Goal: Contribute content

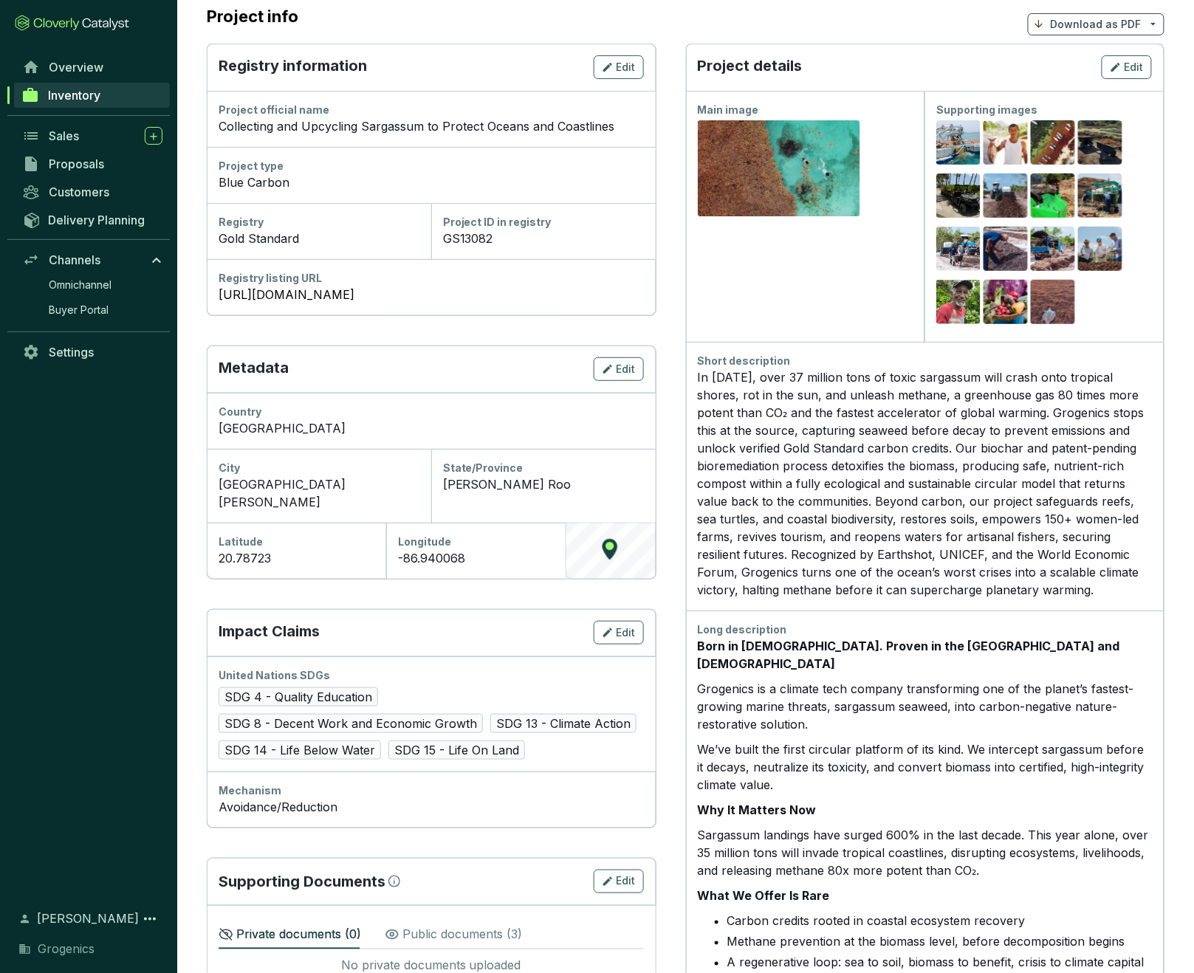
scroll to position [144, 0]
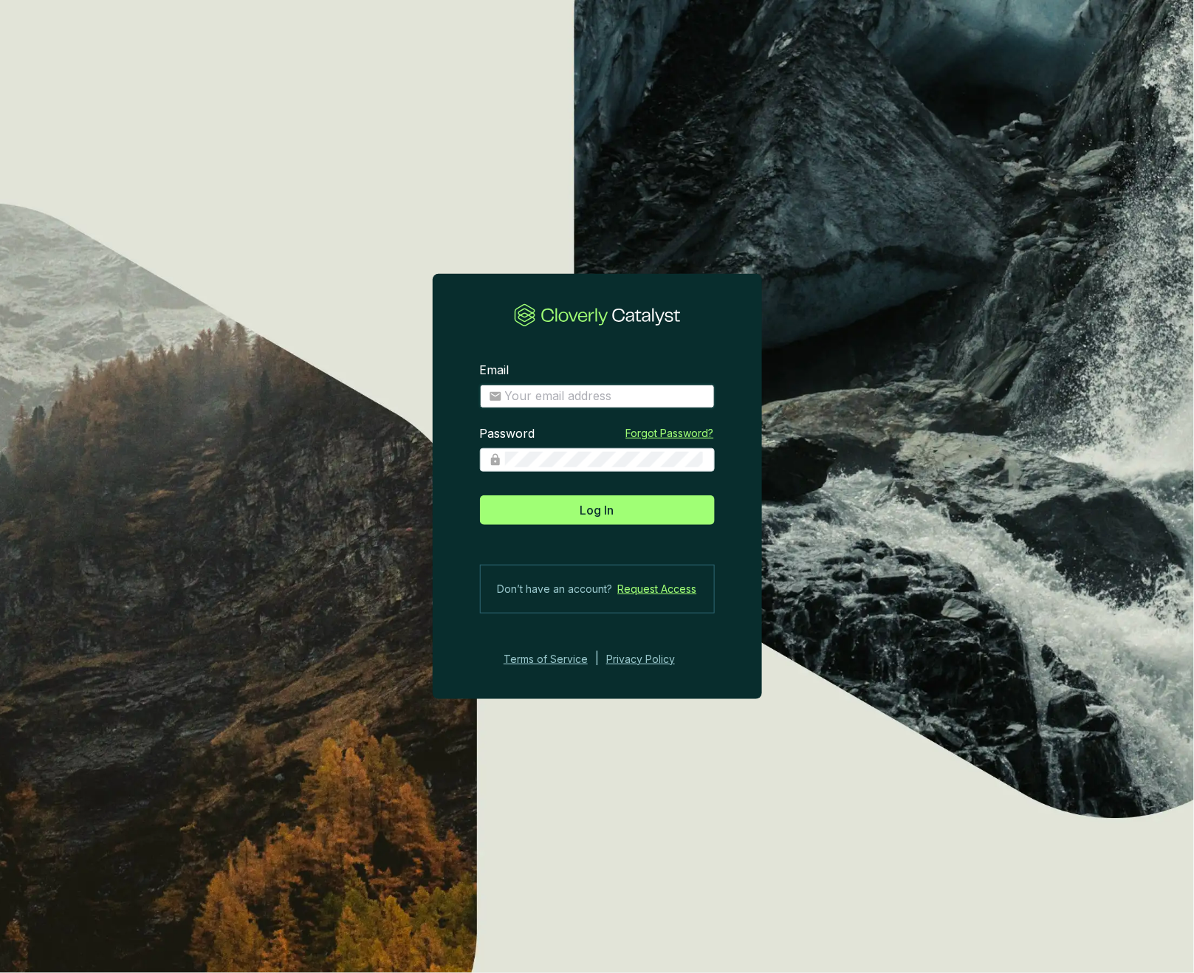
type input "josee@grogenics.eco"
click at [608, 511] on span "Log In" at bounding box center [597, 510] width 34 height 18
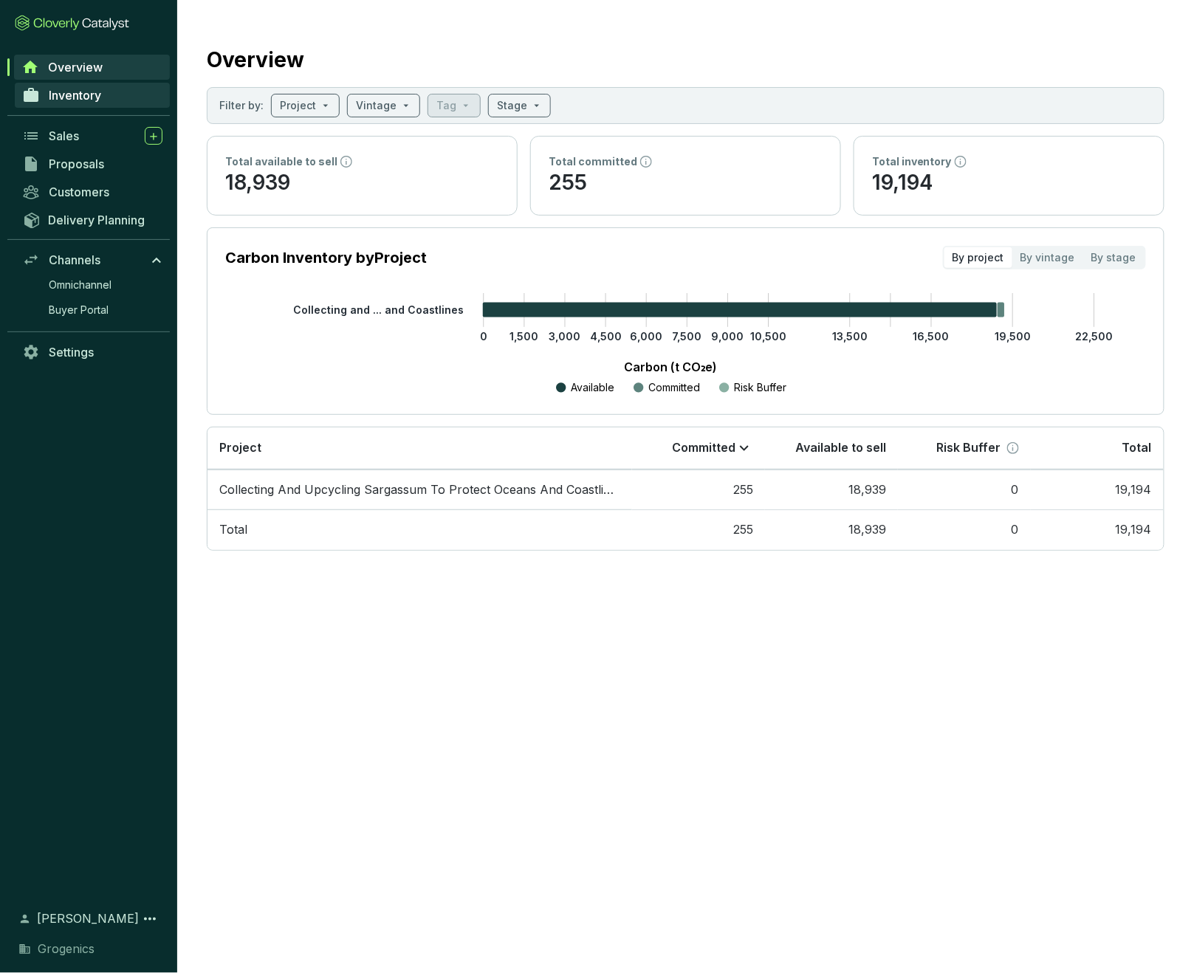
click at [81, 102] on span "Inventory" at bounding box center [75, 95] width 52 height 15
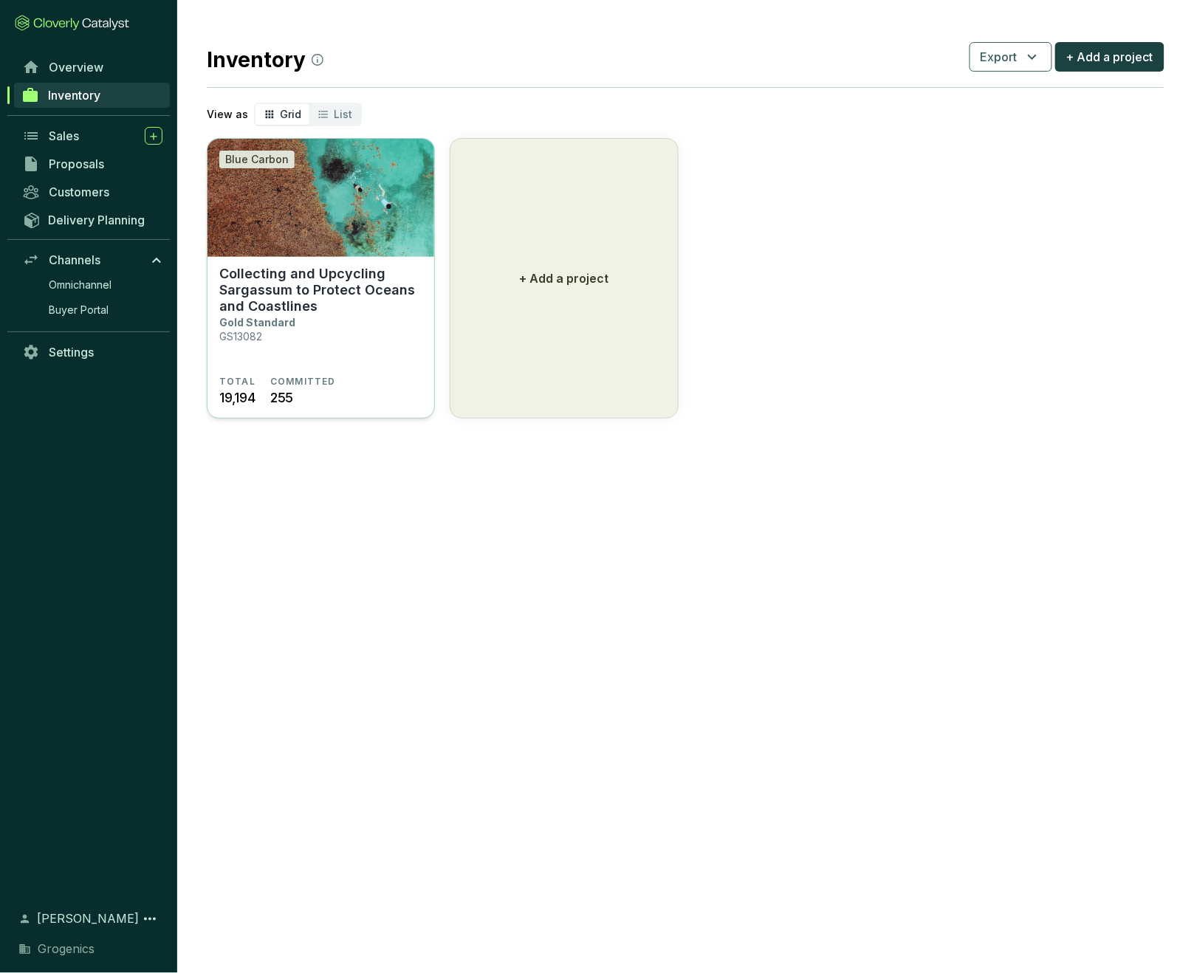
click at [380, 311] on p "Collecting and Upcycling Sargassum to Protect Oceans and Coastlines" at bounding box center [320, 290] width 203 height 49
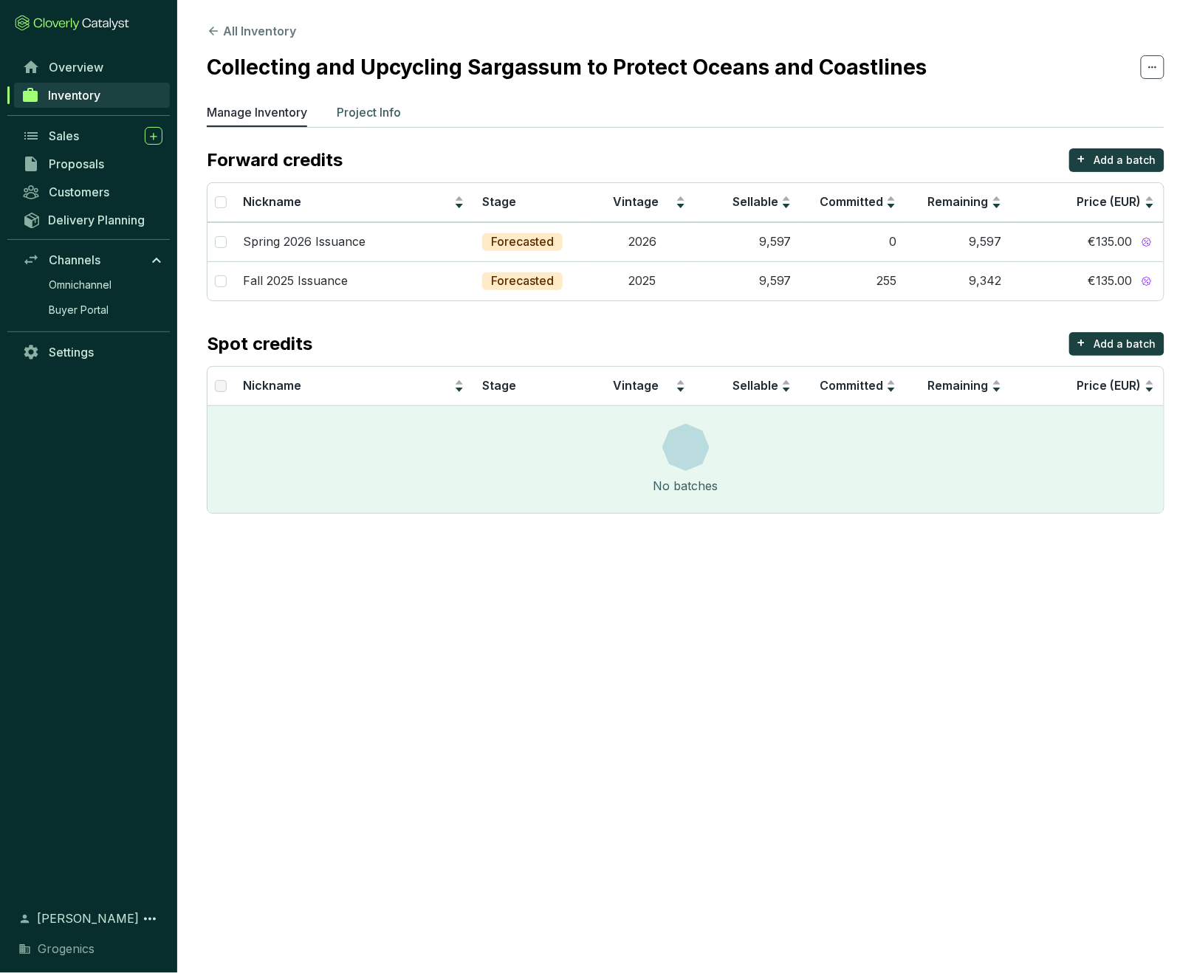
click at [389, 110] on p "Project Info" at bounding box center [369, 112] width 64 height 18
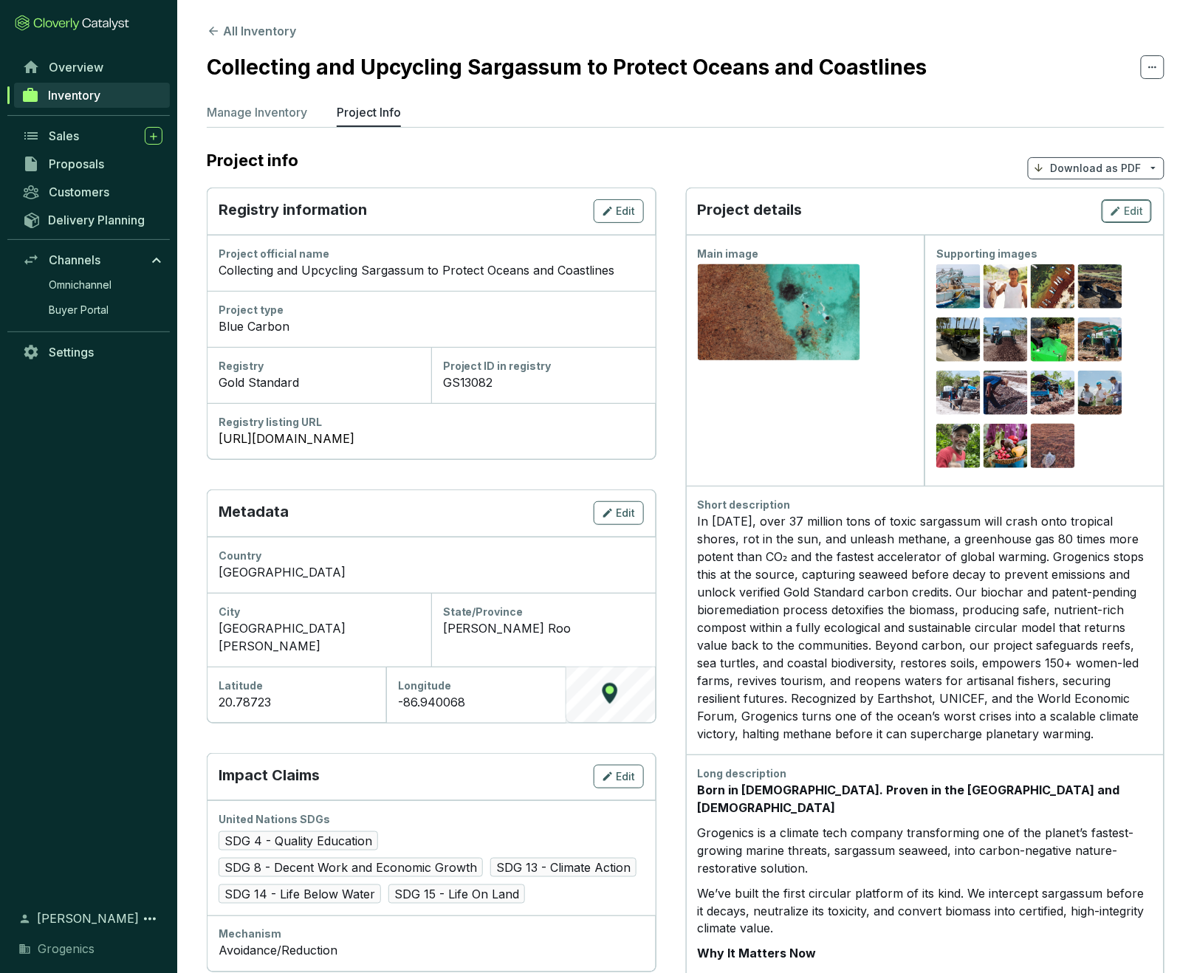
click at [1133, 208] on span "Edit" at bounding box center [1134, 211] width 19 height 15
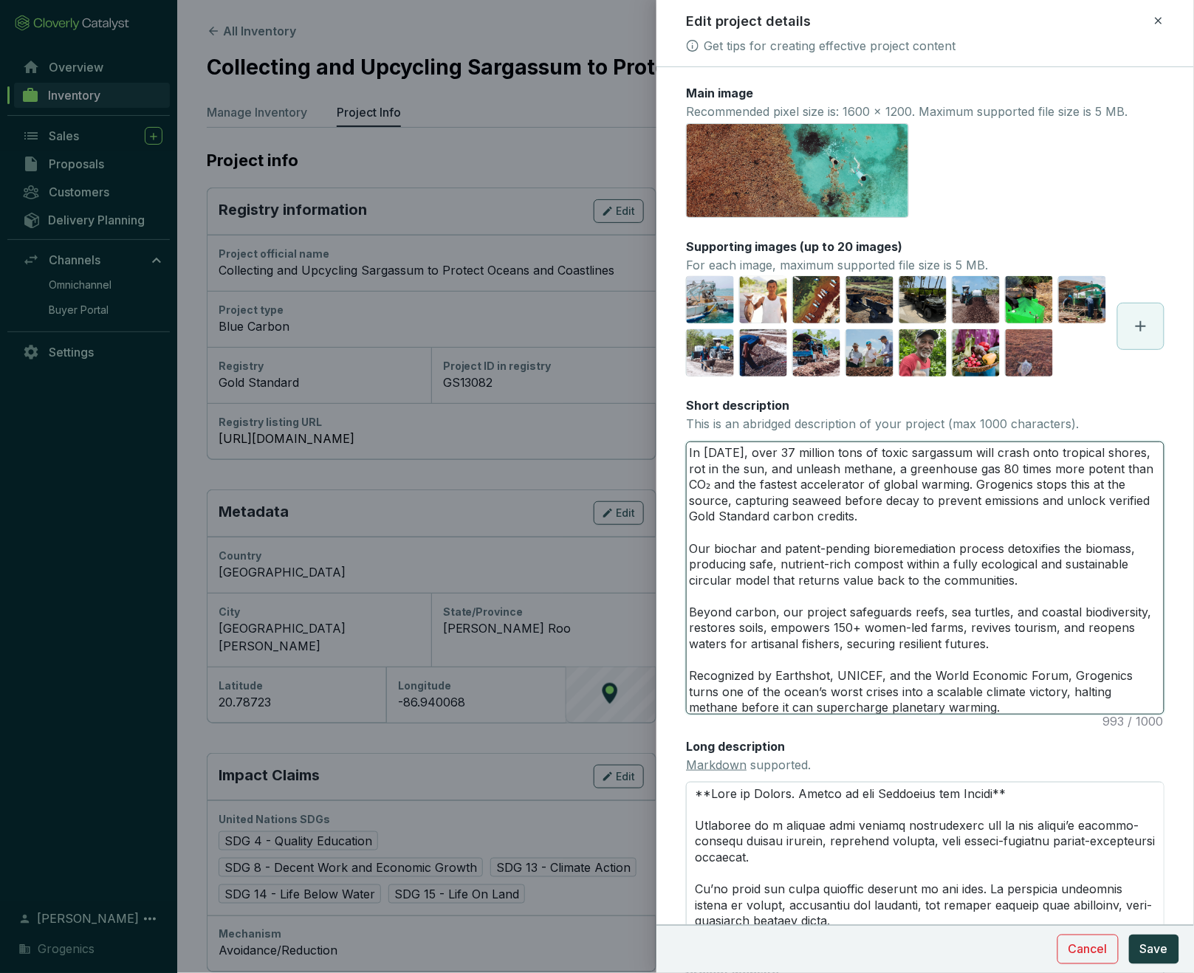
click at [749, 451] on textarea "In [DATE], over 37 million tons of toxic sargassum will crash onto tropical sho…" at bounding box center [925, 578] width 477 height 272
type textarea "In [DATE], 37 million tons of toxic sargassum will crash onto tropical shores, …"
click at [751, 451] on textarea "In [DATE], 37 million tons of toxic sargassum will crash onto tropical shores, …" at bounding box center [925, 578] width 477 height 272
type textarea "In [DATE], 37+ million tons of toxic sargassum will crash onto tropical shores,…"
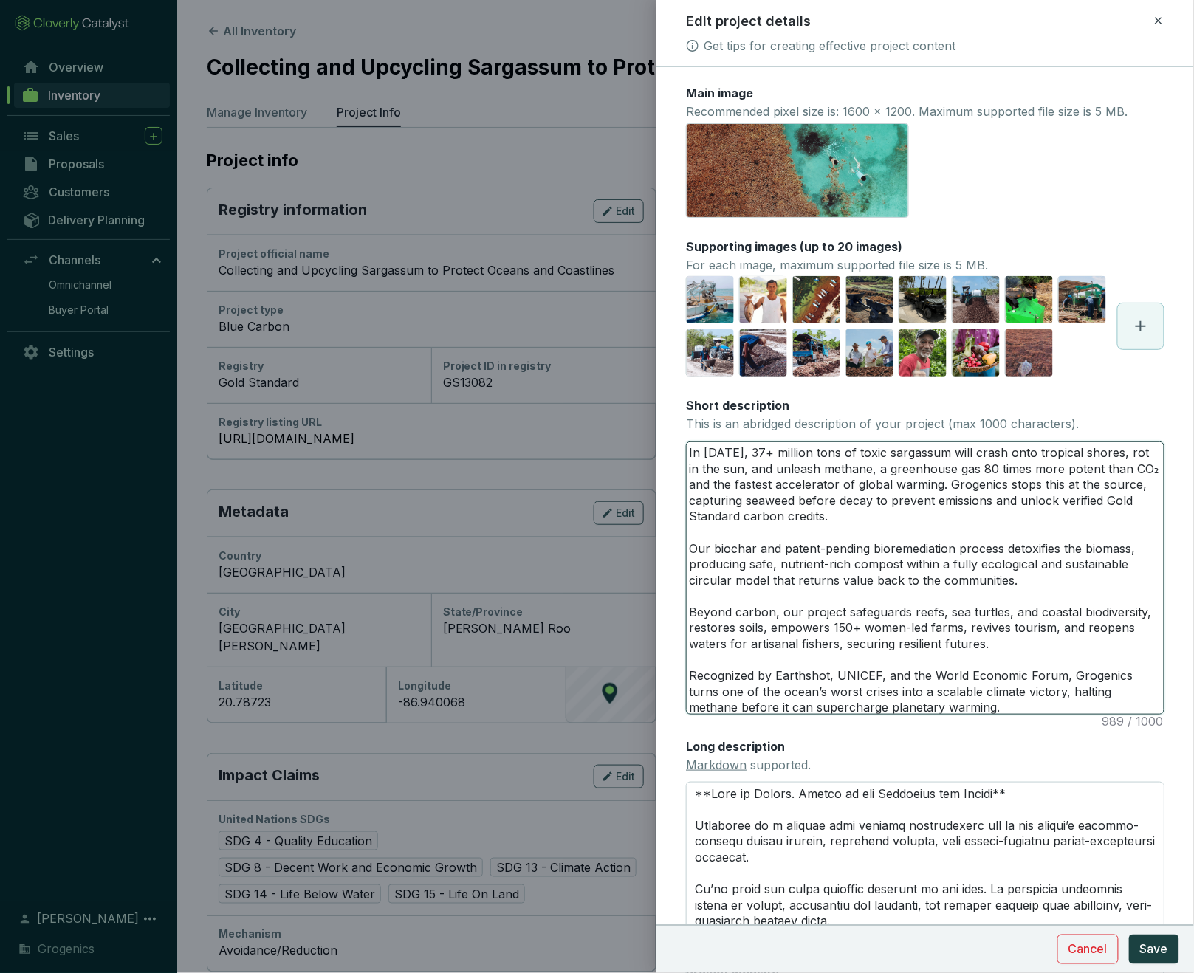
click at [752, 454] on textarea "In [DATE], 37+ million tons of toxic sargassum will crash onto tropical shores,…" at bounding box center [925, 578] width 477 height 272
click at [823, 489] on textarea "In [DATE], 37+ million tons of toxic sargassum will crash onto tropical shores,…" at bounding box center [925, 578] width 477 height 272
click at [755, 454] on textarea "In [DATE], 37+ million tons of toxic sargassum will crash onto tropical shores,…" at bounding box center [925, 578] width 477 height 272
click at [834, 509] on textarea "In [DATE], 37+ million tons of toxic sargassum will crash onto tropical shores,…" at bounding box center [925, 578] width 477 height 272
click at [731, 454] on textarea "In [DATE], 37+ million tons of toxic sargassum will crash onto tropical shores,…" at bounding box center [925, 578] width 477 height 272
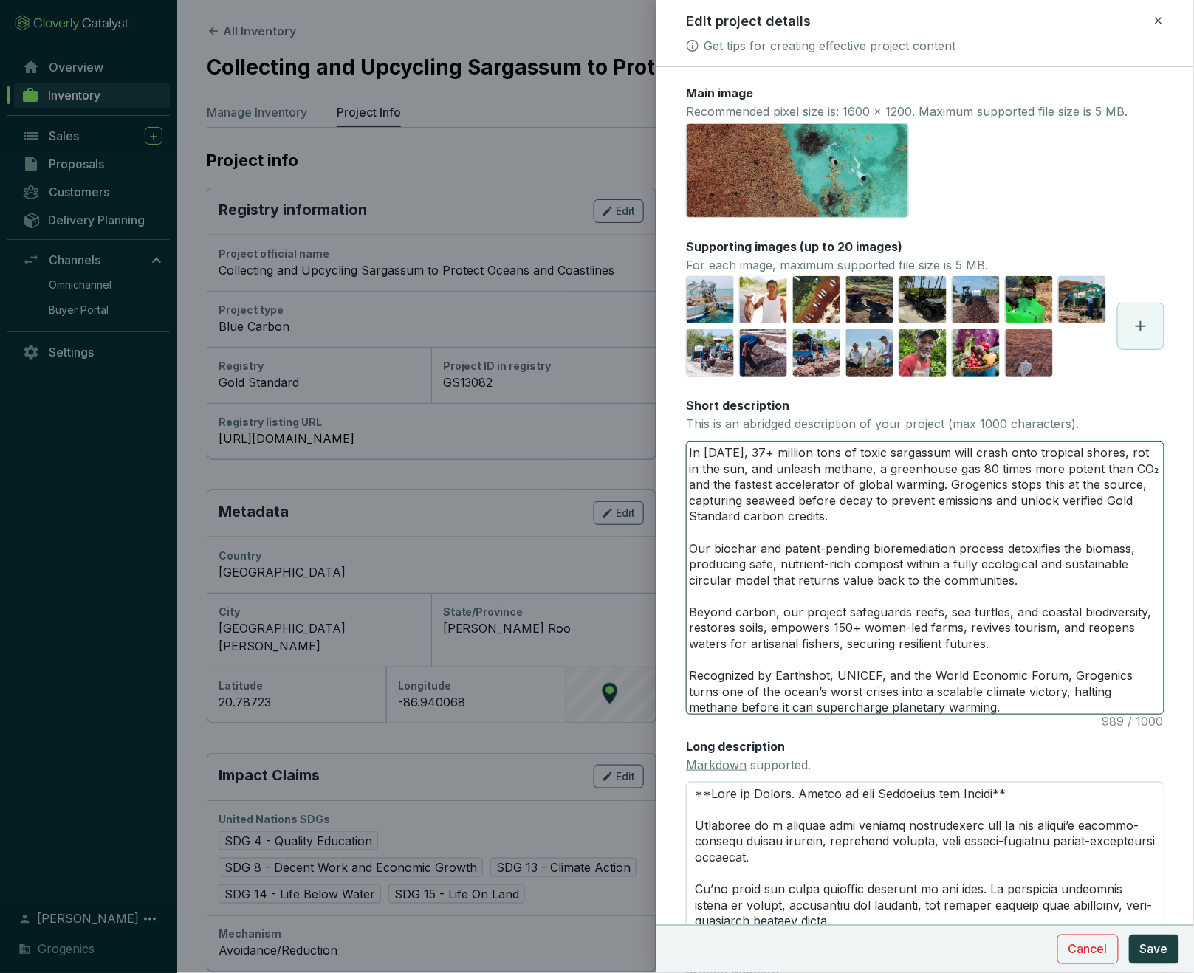
type textarea "In [DATE] , 37+ million tons of toxic sargassum will crash onto tropical shores…"
type textarea "In [DATE] a, 37+ million tons of toxic sargassum will crash onto tropical shore…"
type textarea "In [DATE] al, 37+ million tons of toxic sargassum will crash onto tropical shor…"
type textarea "In [DATE] alo, 37+ million tons of toxic sargassum will crash onto tropical sho…"
type textarea "In [DATE] alon, 37+ million tons of toxic sargassum will crash onto tropical sh…"
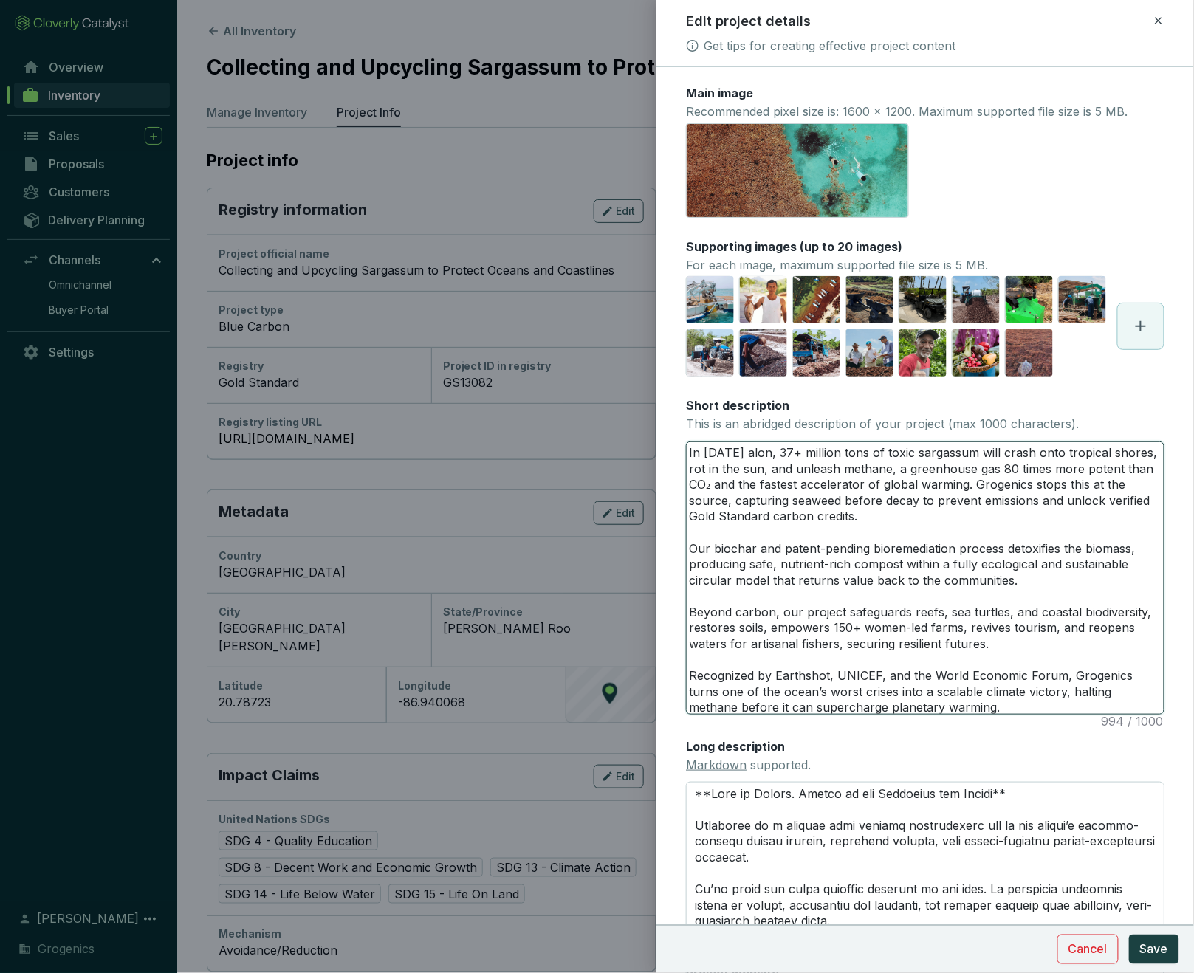
type textarea "In [DATE] alone, 37+ million tons of toxic sargassum will crash onto tropical s…"
click at [1155, 953] on span "Save" at bounding box center [1154, 950] width 28 height 18
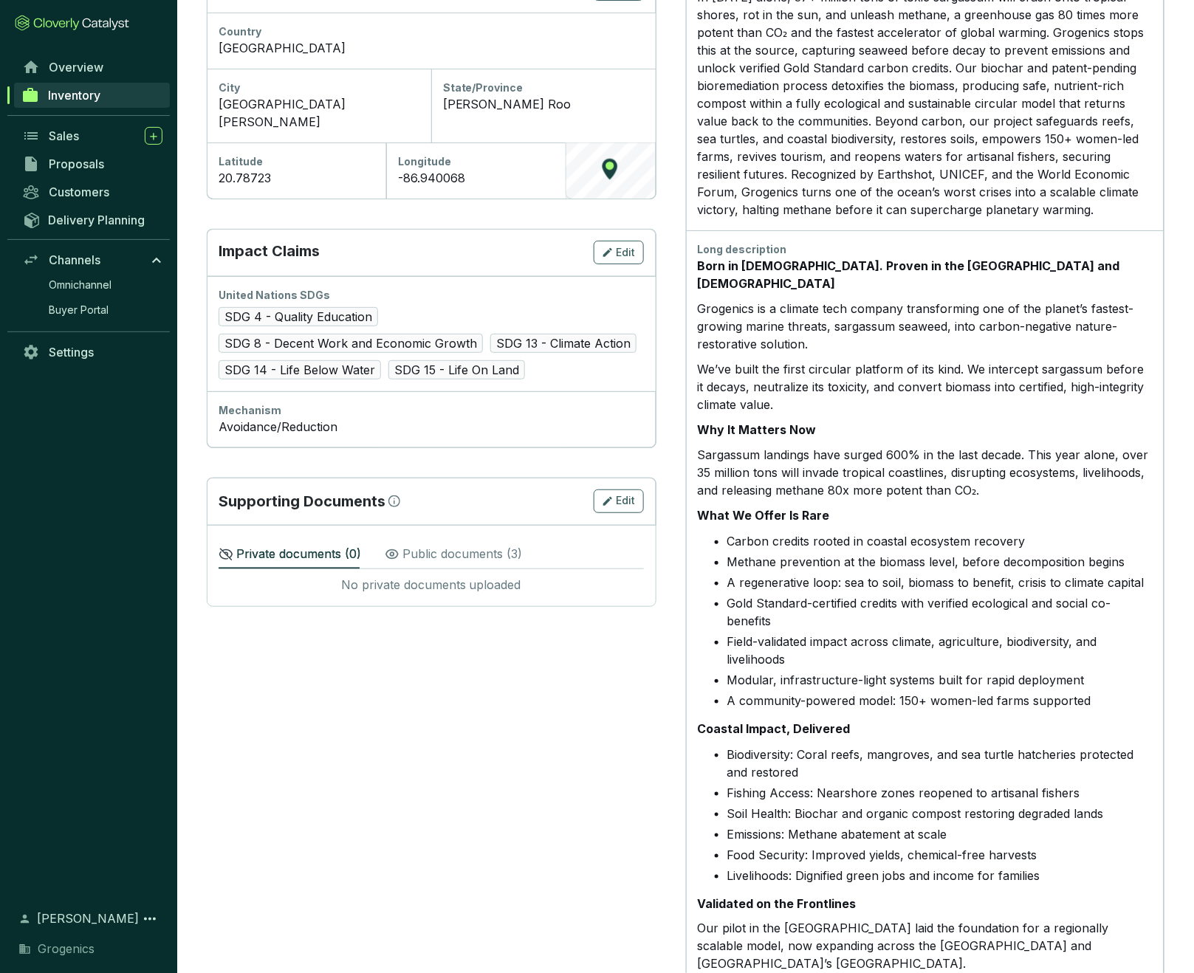
scroll to position [522, 0]
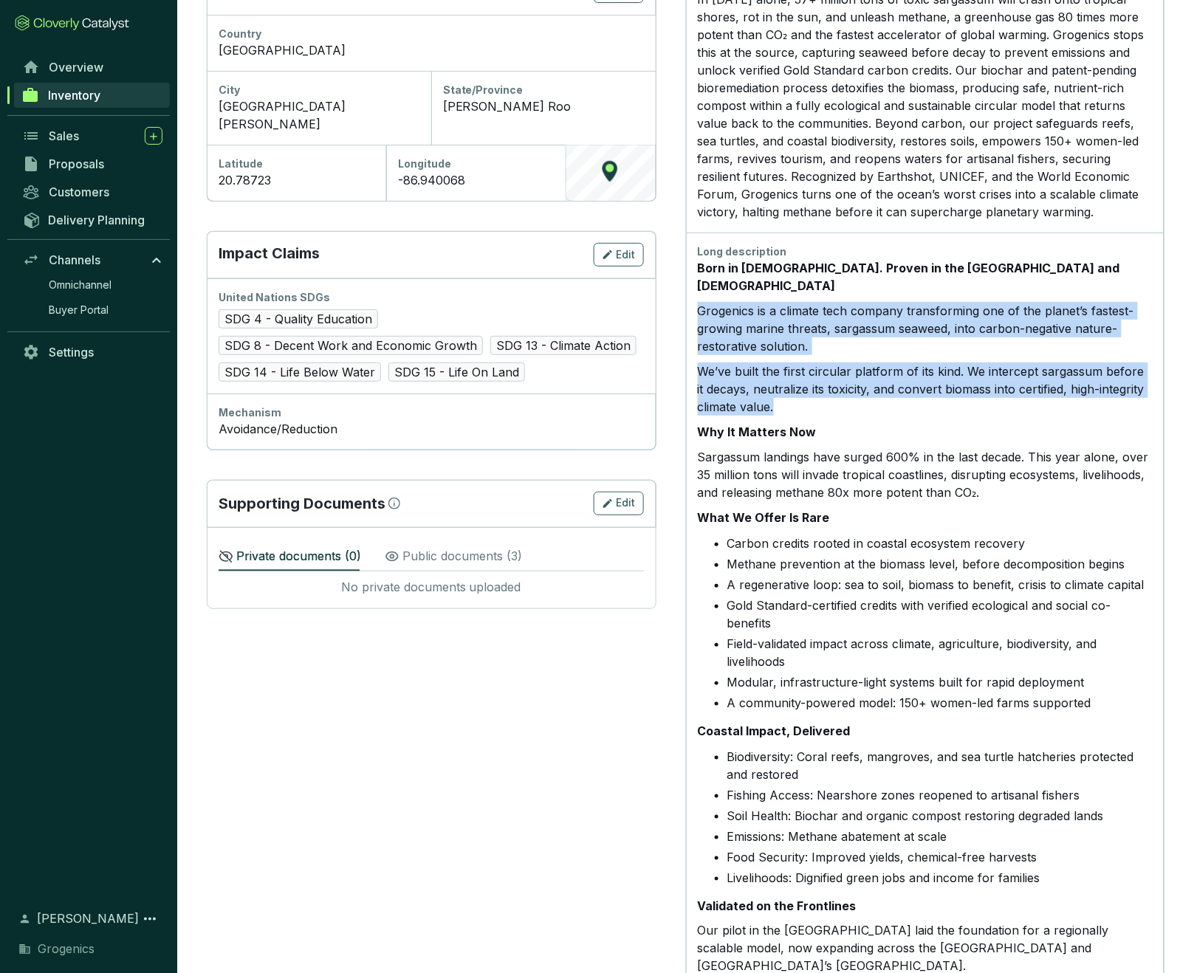
drag, startPoint x: 699, startPoint y: 288, endPoint x: 848, endPoint y: 372, distance: 170.6
click at [845, 375] on div "Born in [DEMOGRAPHIC_DATA]. Proven in the [GEOGRAPHIC_DATA] and [DEMOGRAPHIC_DA…" at bounding box center [925, 764] width 455 height 1010
copy div "Grogenics is a climate tech company transforming one of the planet’s fastest-gr…"
